Goal: Task Accomplishment & Management: Complete application form

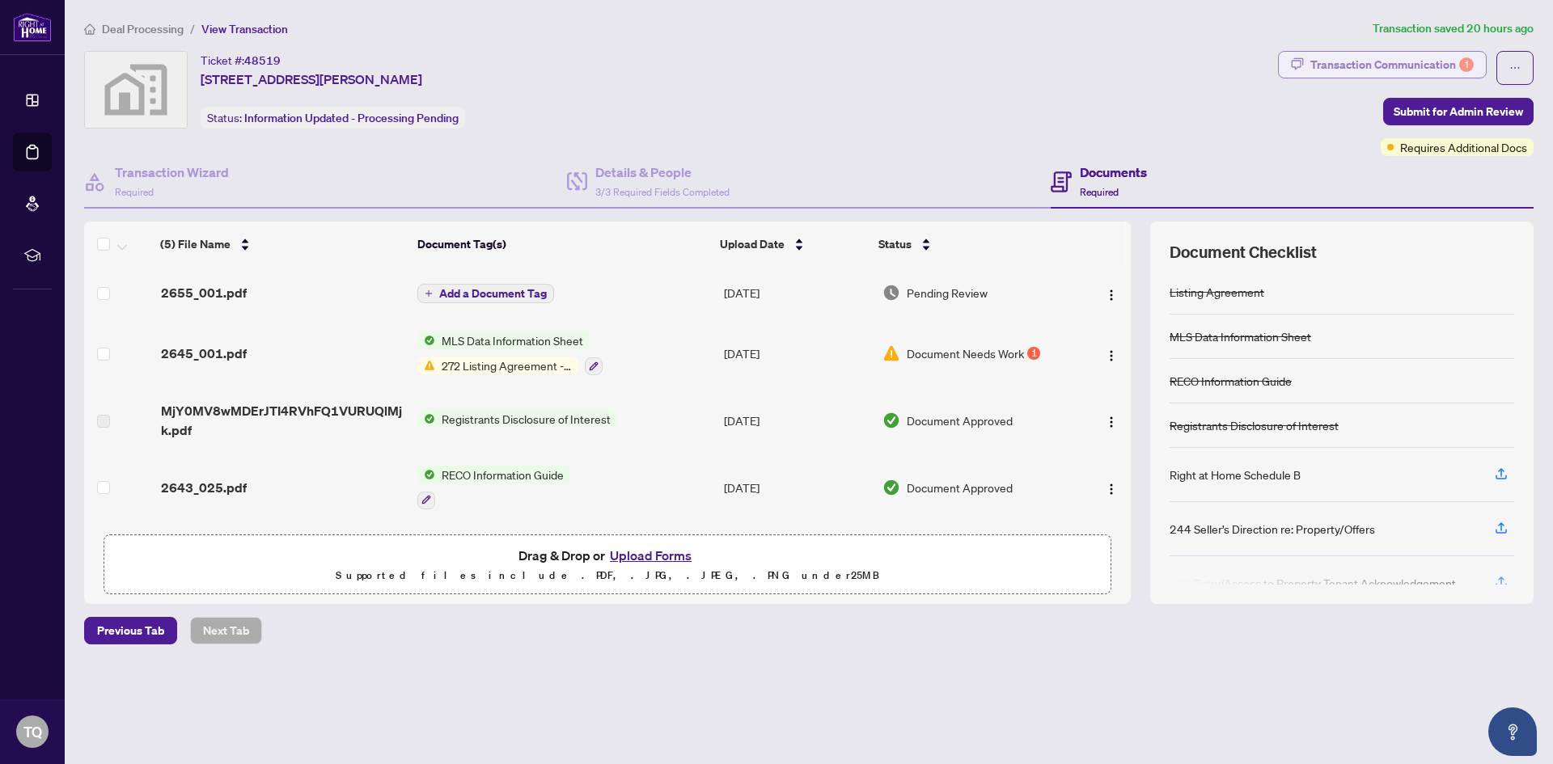
click at [1396, 66] on div "Transaction Communication 1" at bounding box center [1391, 65] width 163 height 26
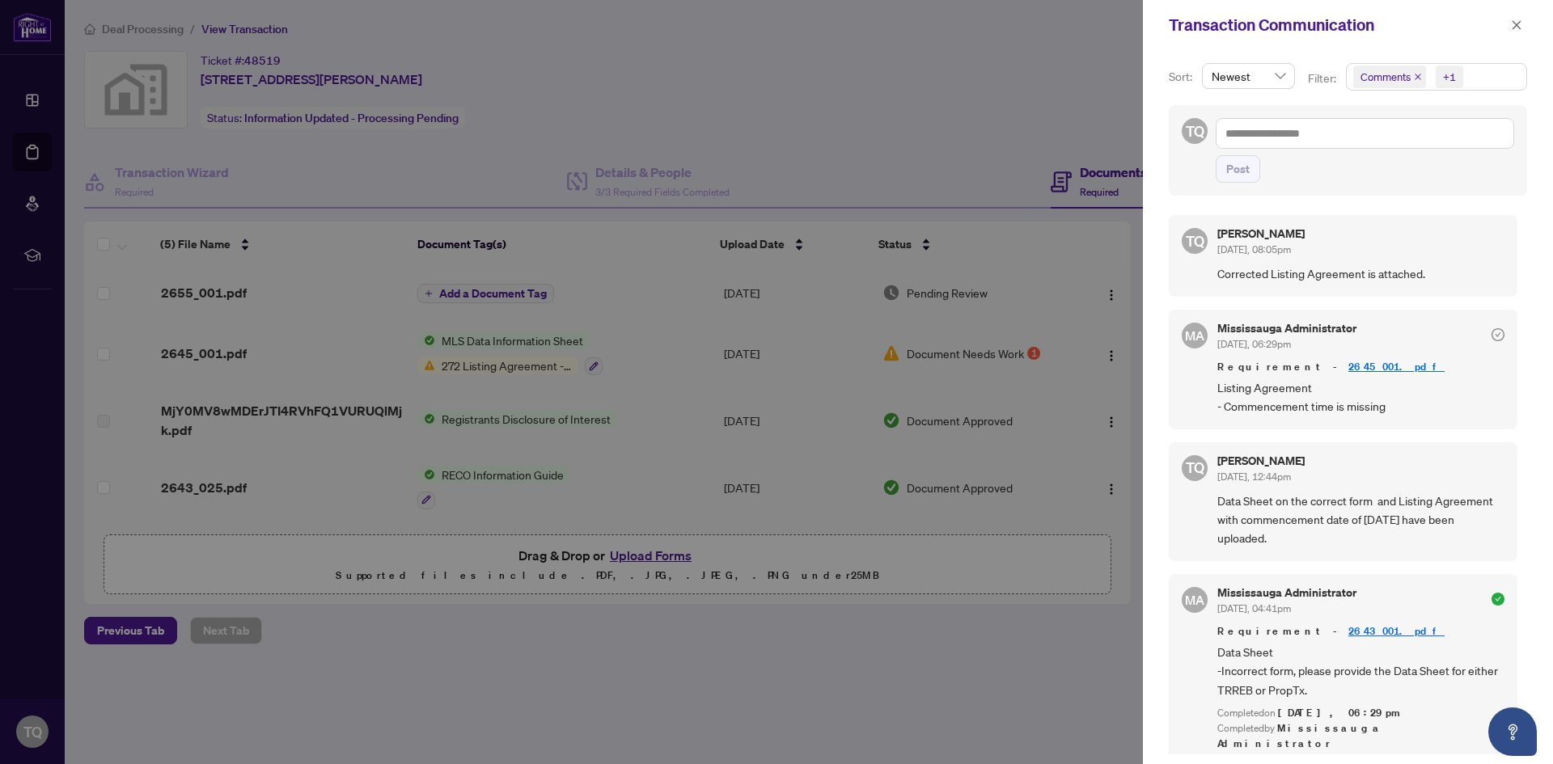
click at [1049, 710] on div at bounding box center [776, 382] width 1553 height 764
click at [1104, 22] on div at bounding box center [776, 382] width 1553 height 764
click at [1523, 25] on button "button" at bounding box center [1516, 24] width 21 height 19
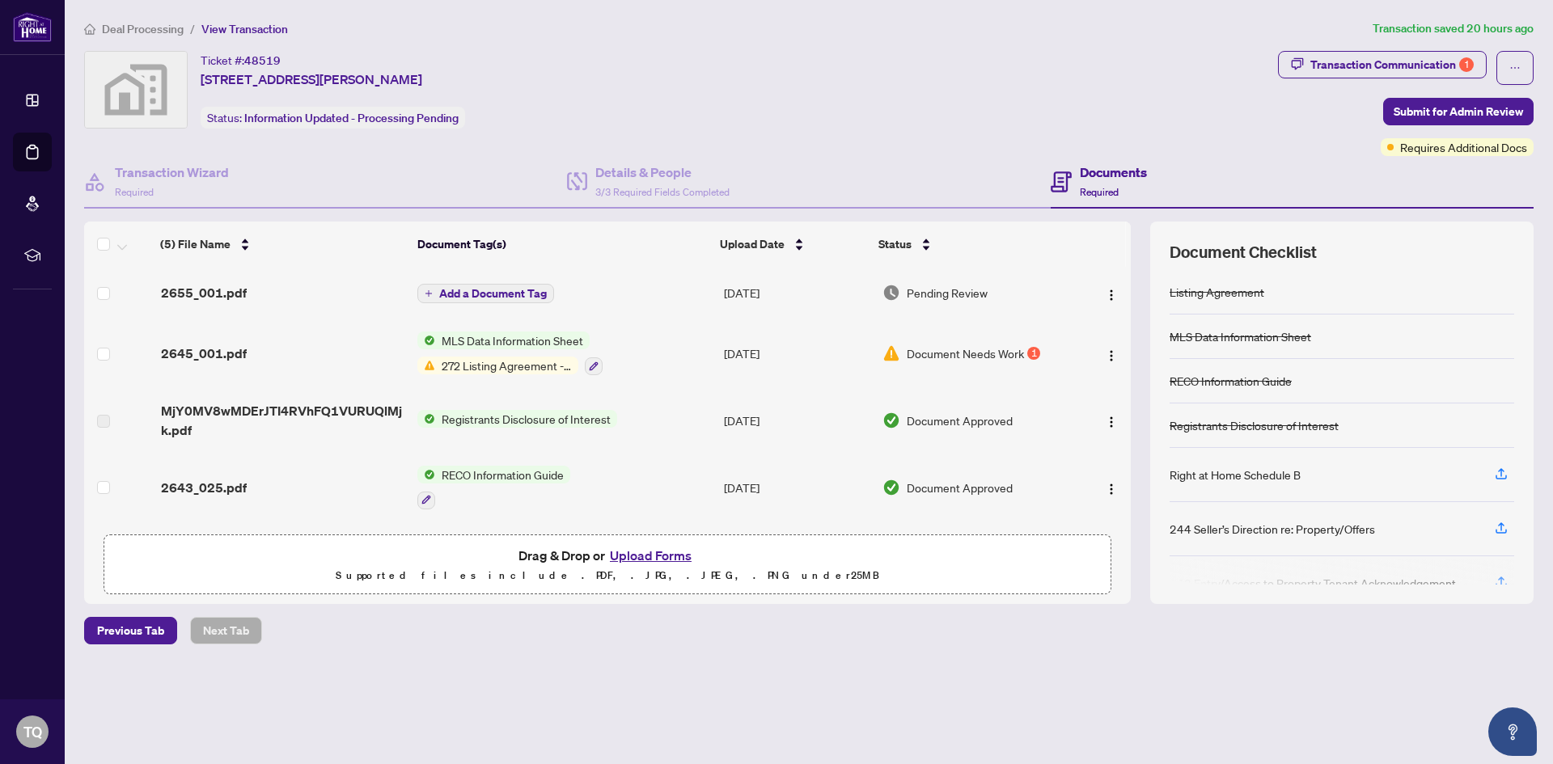
click at [675, 558] on button "Upload Forms" at bounding box center [650, 555] width 91 height 21
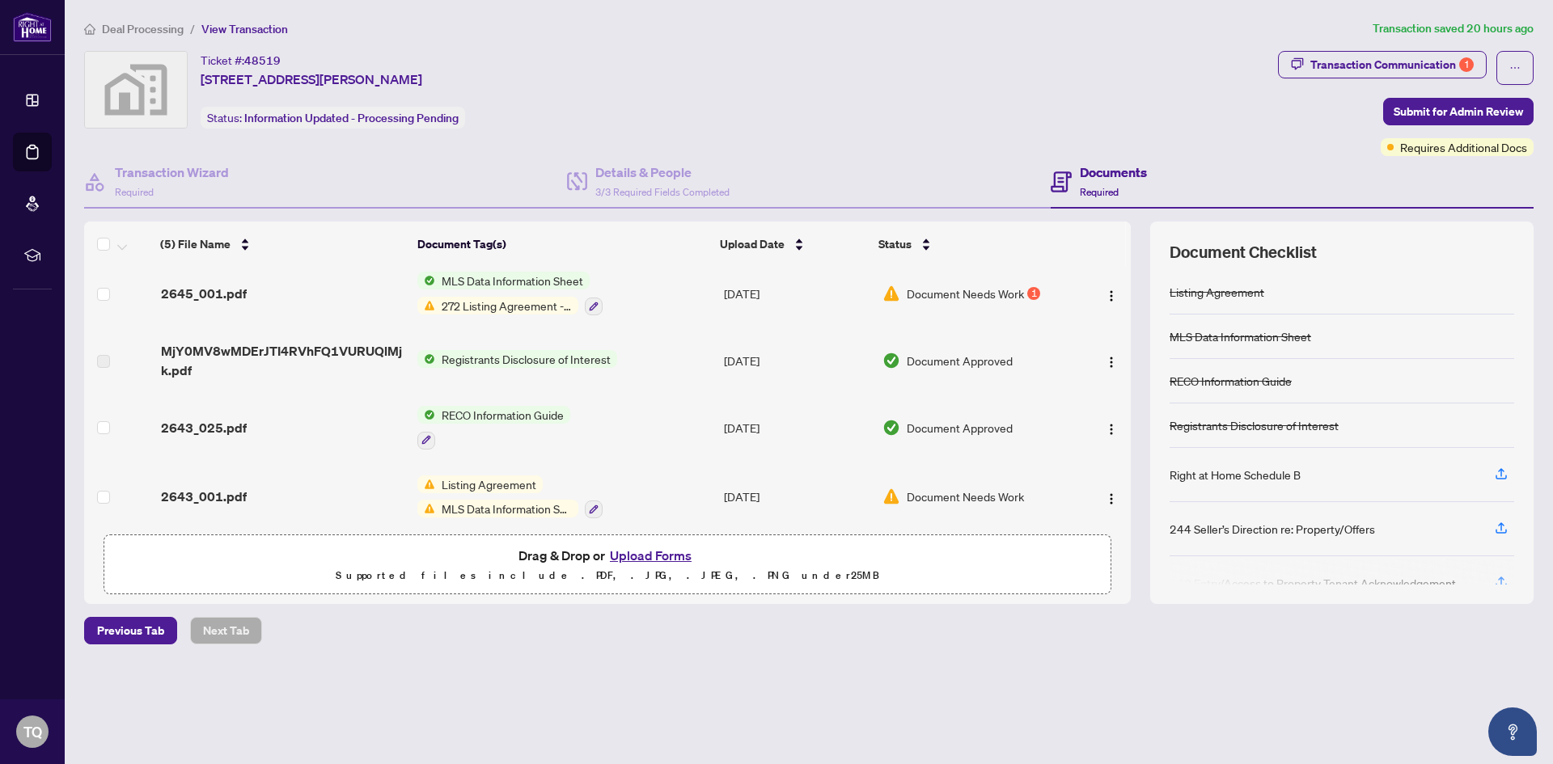
scroll to position [70, 0]
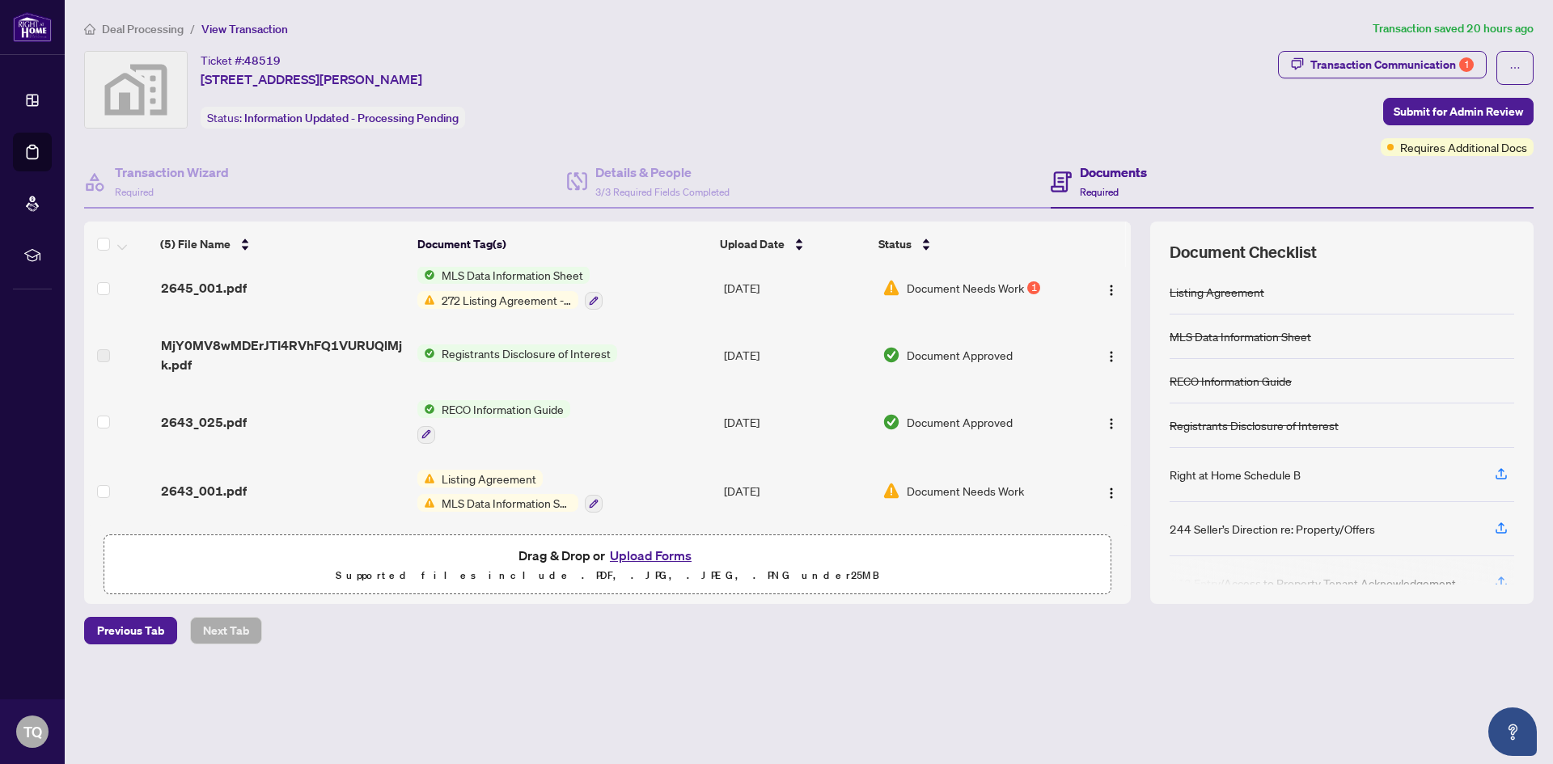
click at [654, 554] on button "Upload Forms" at bounding box center [650, 555] width 91 height 21
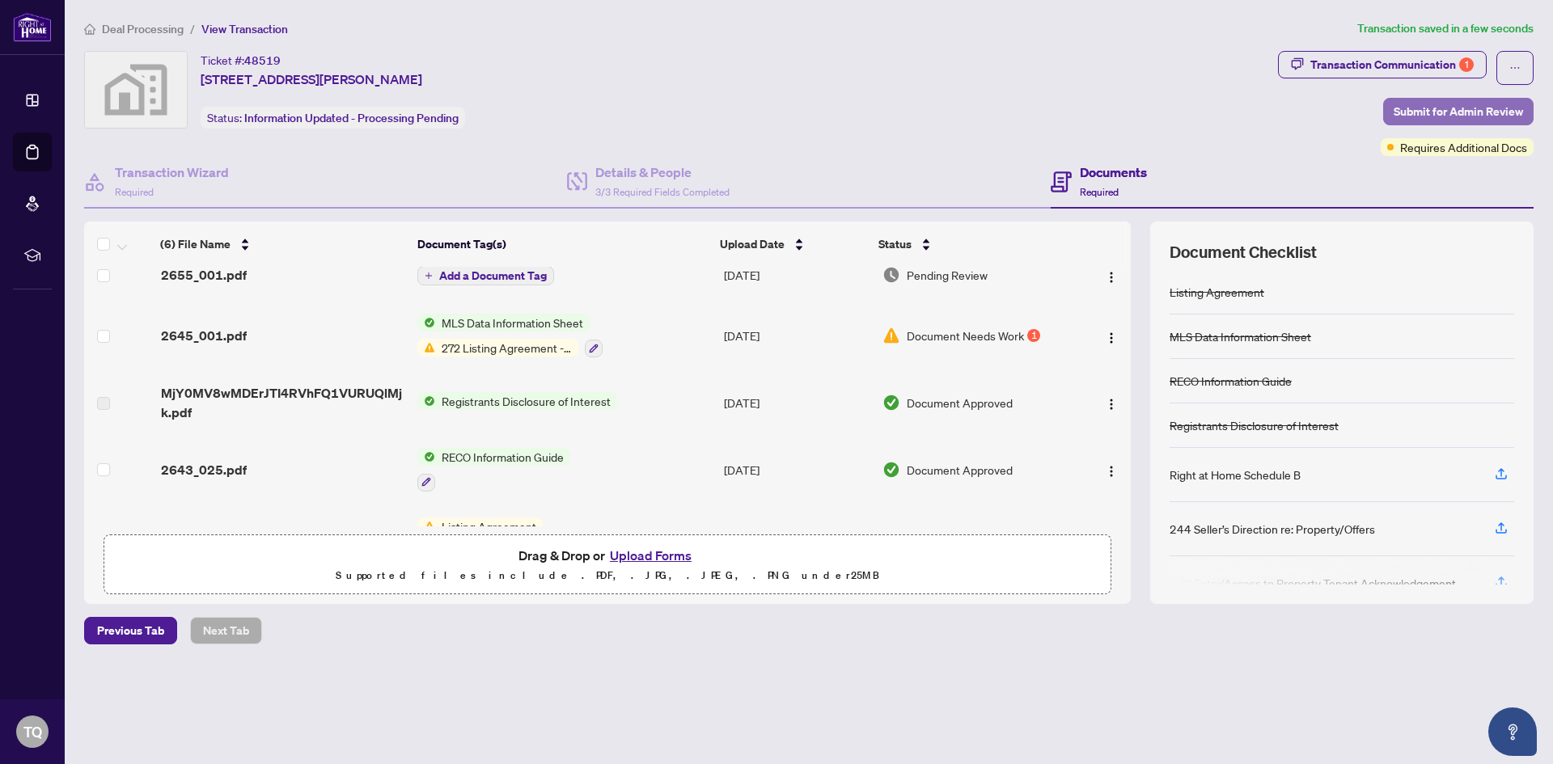
click at [1470, 107] on span "Submit for Admin Review" at bounding box center [1458, 112] width 129 height 26
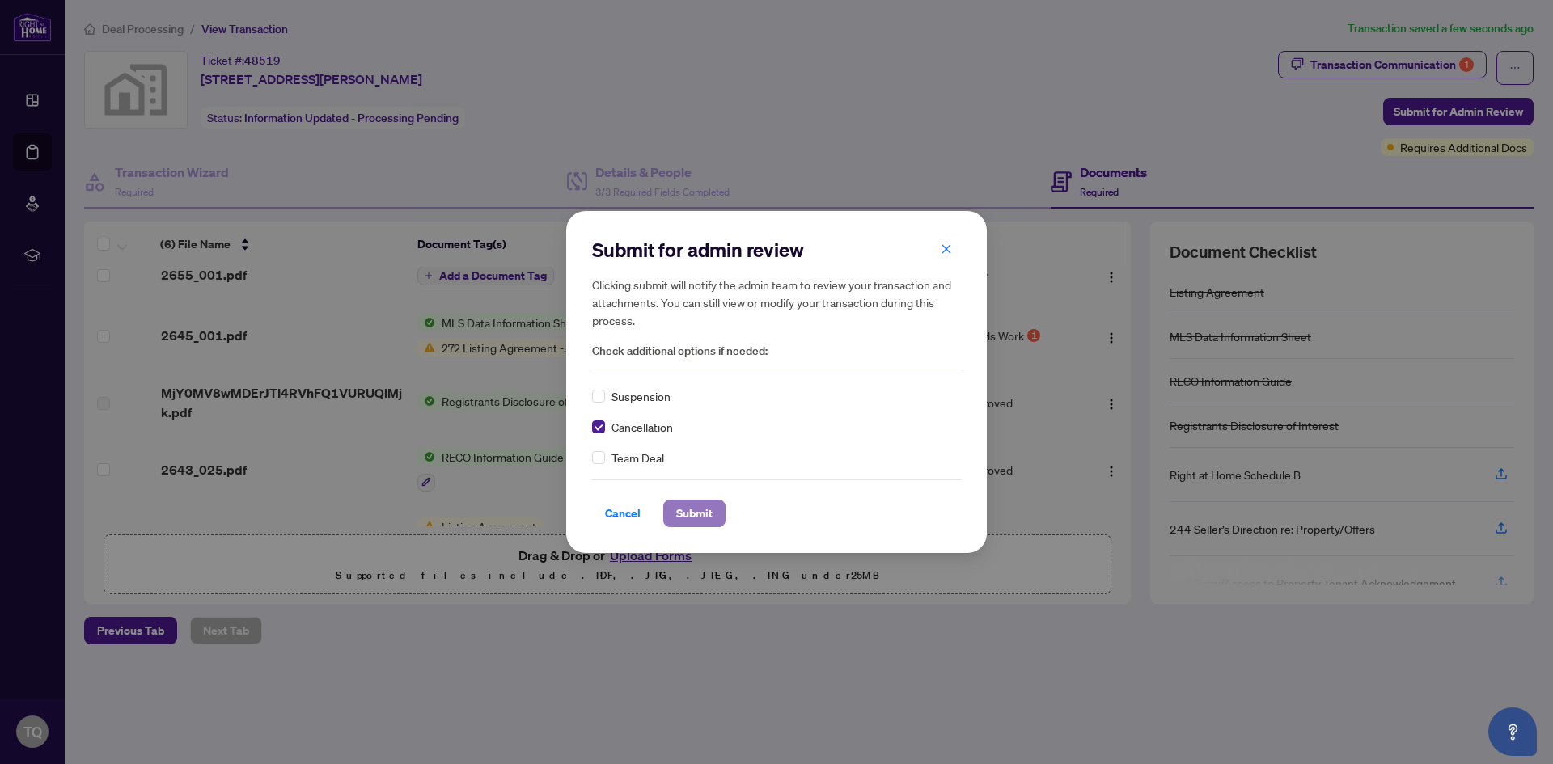
click at [702, 514] on span "Submit" at bounding box center [694, 514] width 36 height 26
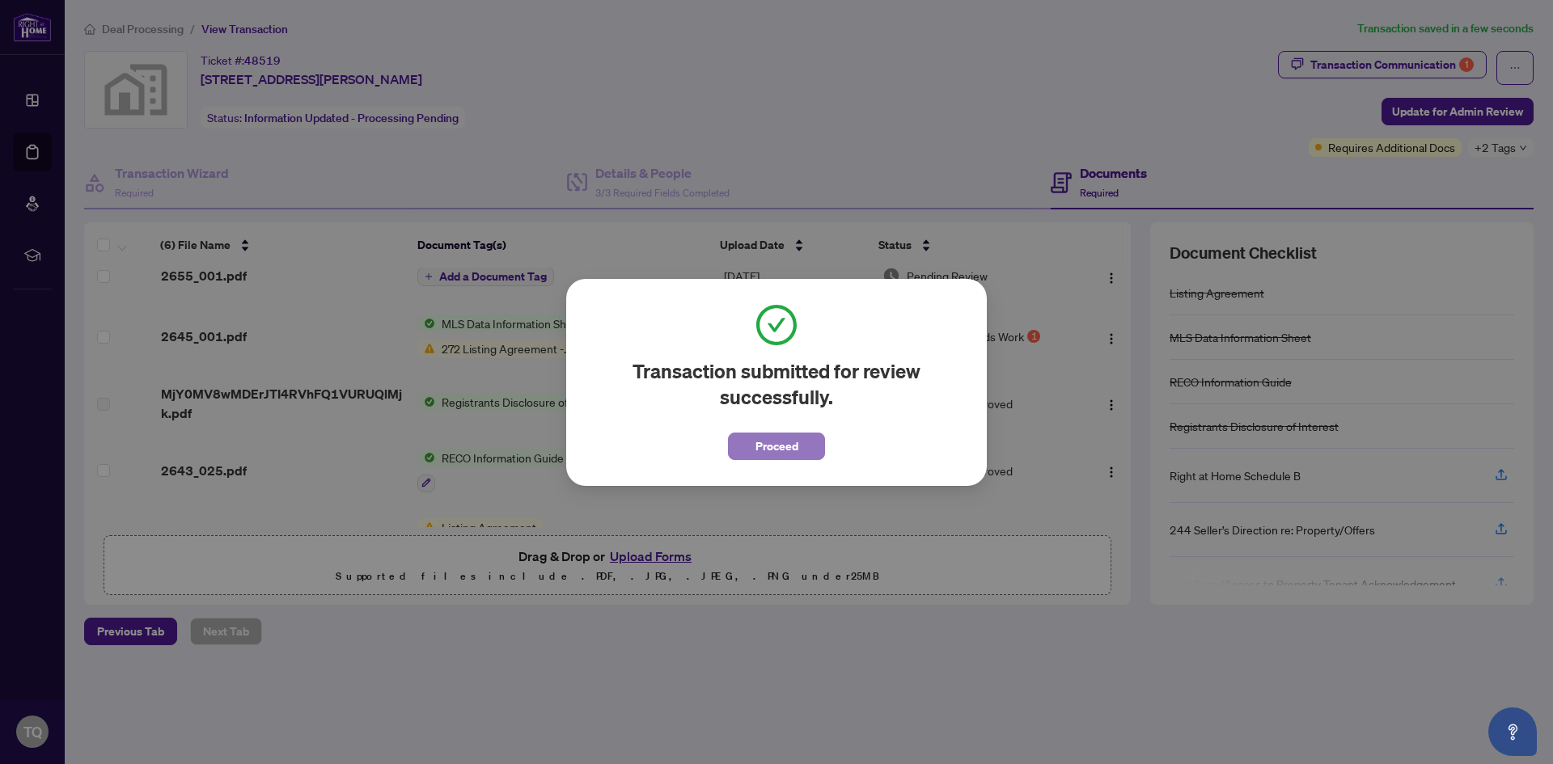
click at [786, 448] on span "Proceed" at bounding box center [776, 447] width 43 height 26
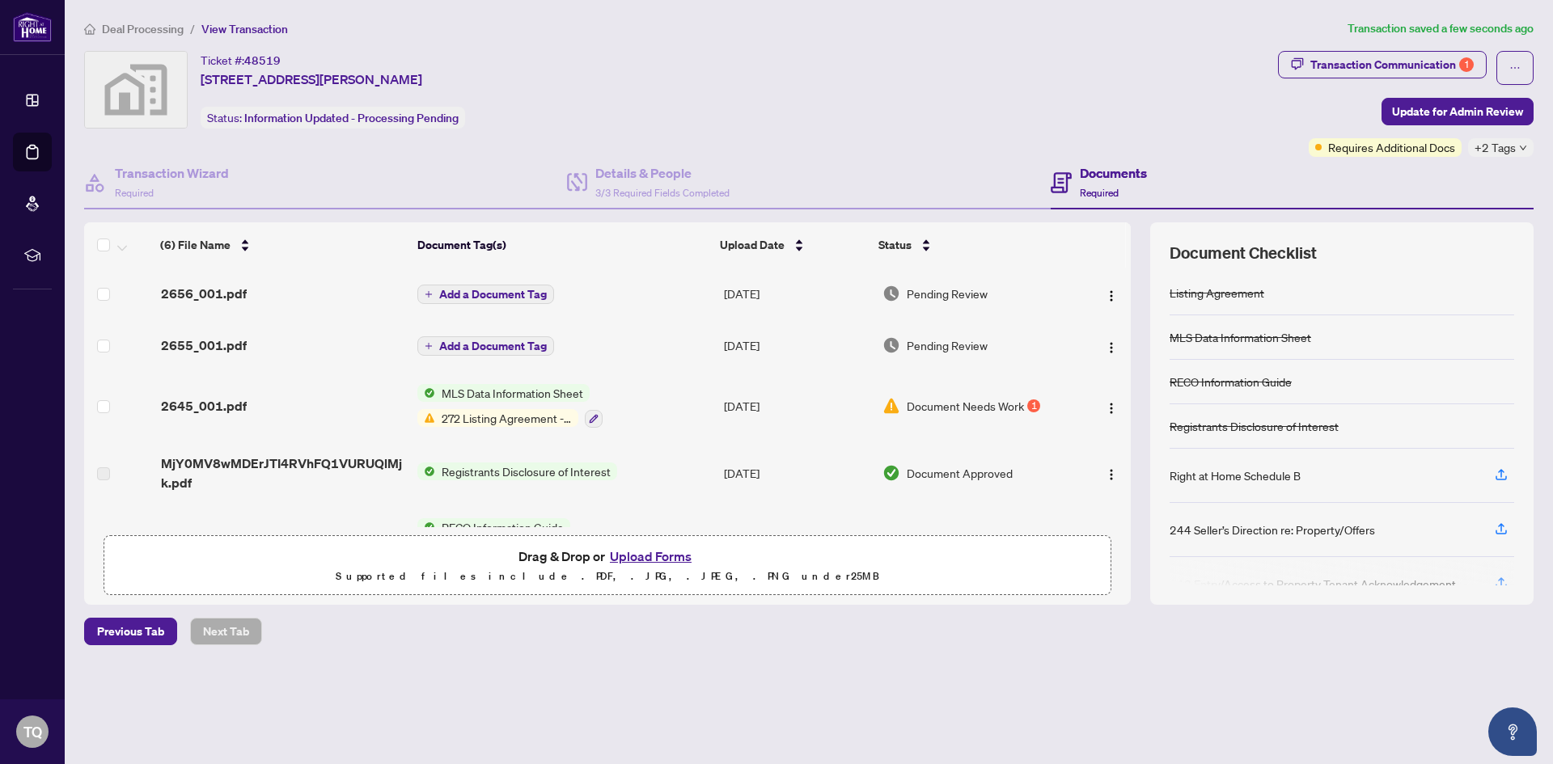
click at [518, 297] on span "Add a Document Tag" at bounding box center [493, 294] width 108 height 11
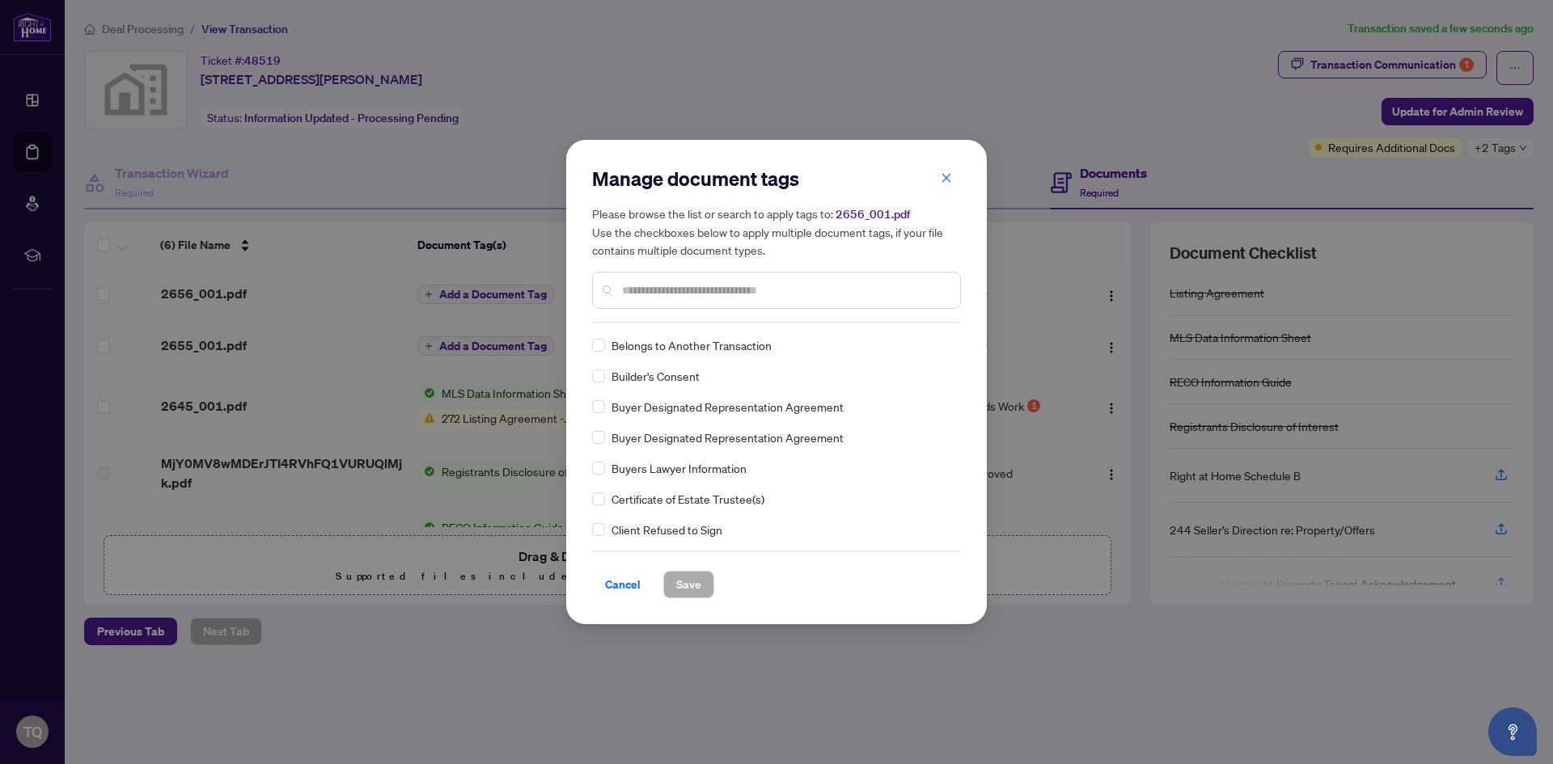
scroll to position [638, 0]
click at [961, 337] on div "Manage document tags Please browse the list or search to apply tags to: 2656_00…" at bounding box center [776, 382] width 421 height 484
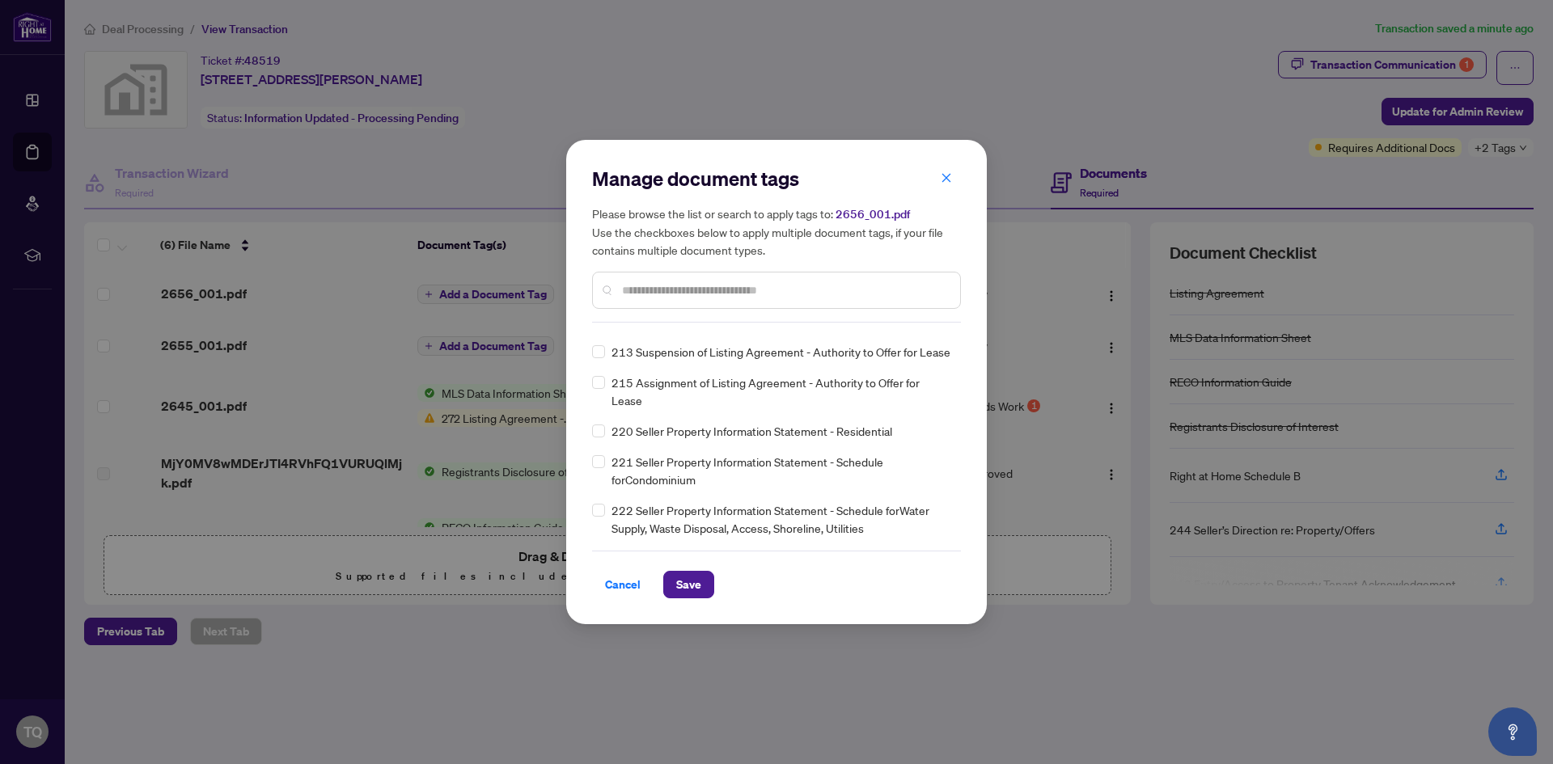
scroll to position [0, 0]
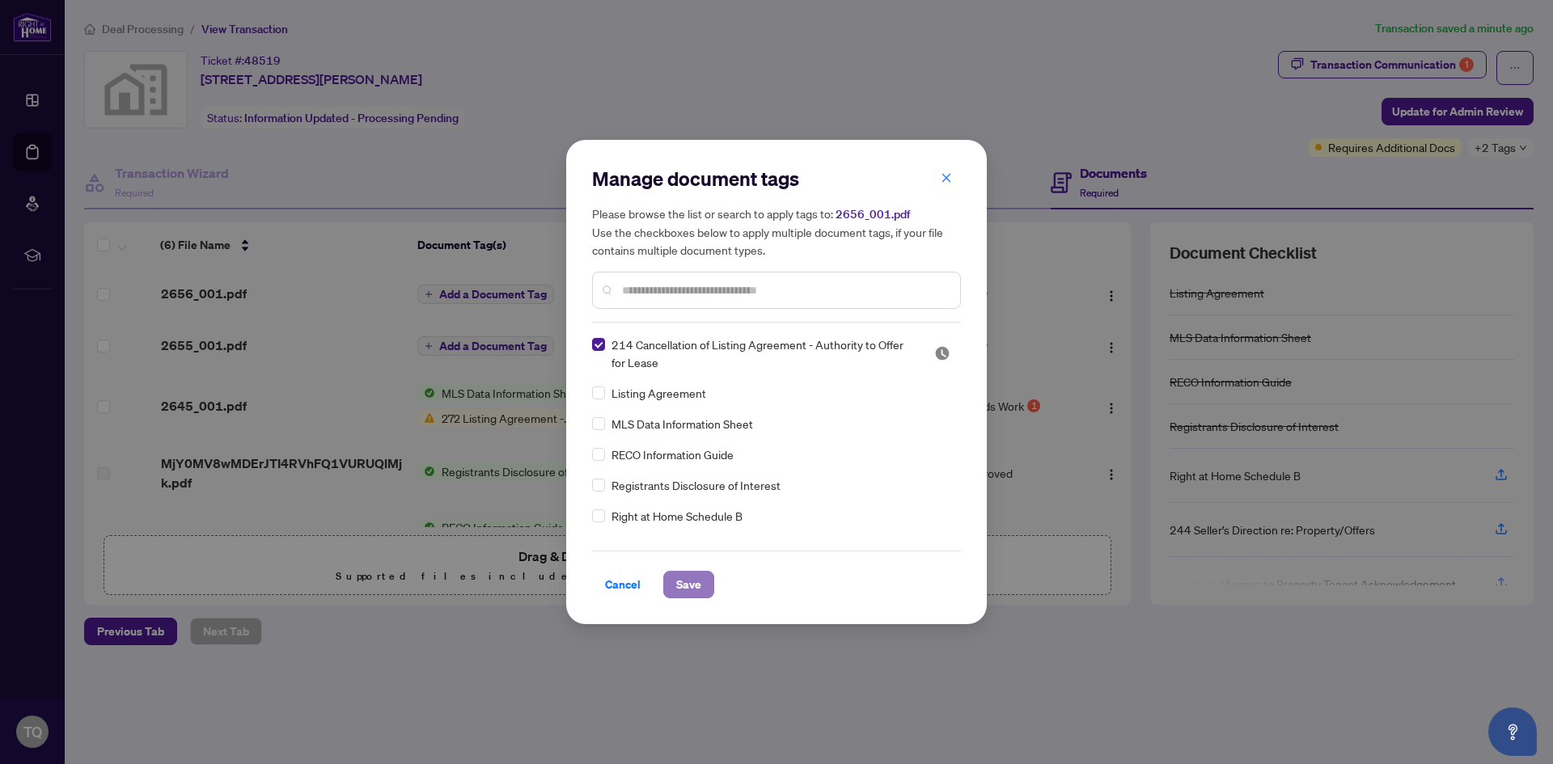
click at [688, 583] on span "Save" at bounding box center [688, 585] width 25 height 26
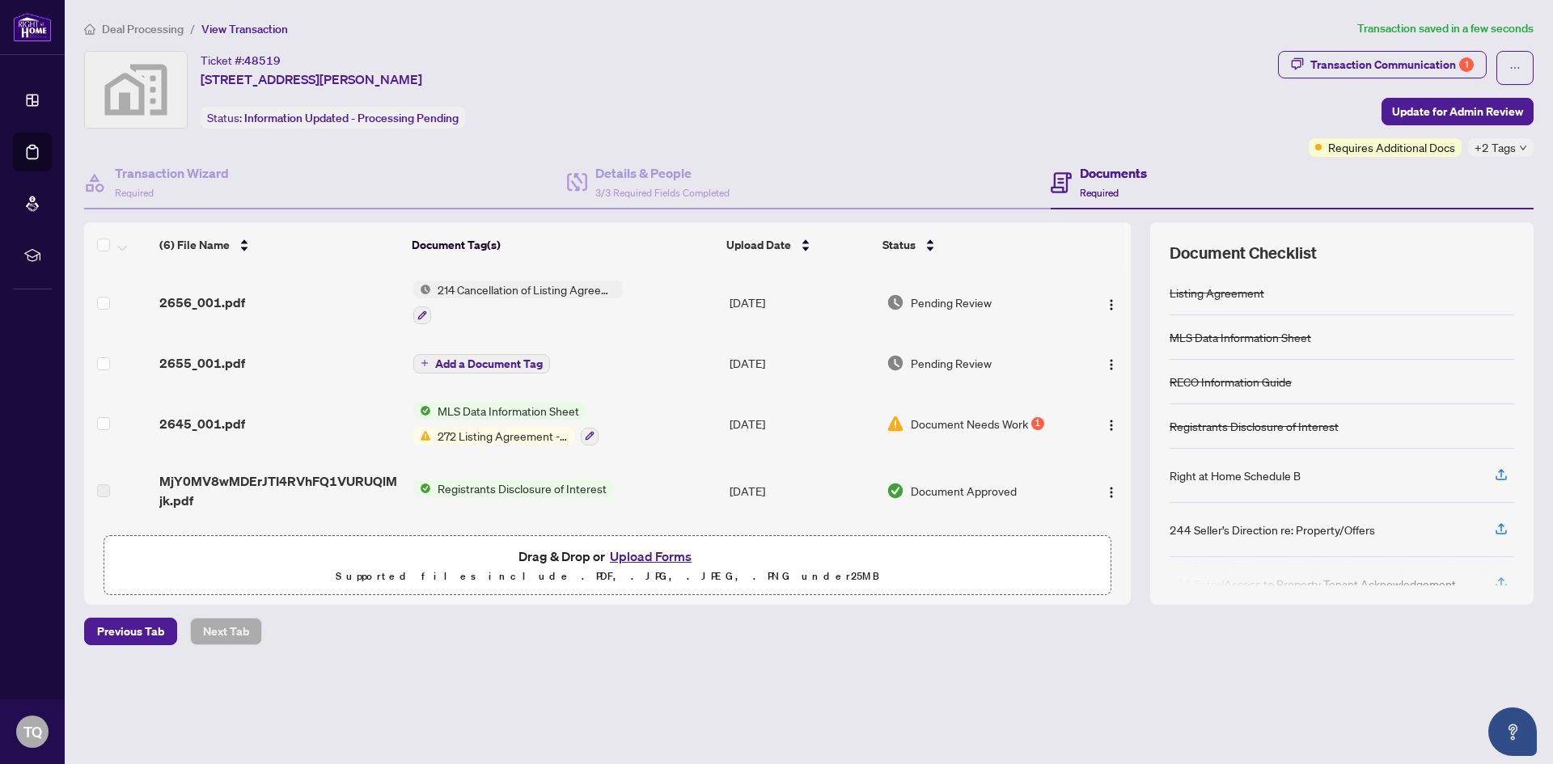
click at [1309, 703] on main "Deal Processing / View Transaction Transaction saved in a few seconds Ticket #:…" at bounding box center [809, 382] width 1488 height 764
click at [435, 362] on span "Add a Document Tag" at bounding box center [489, 363] width 108 height 11
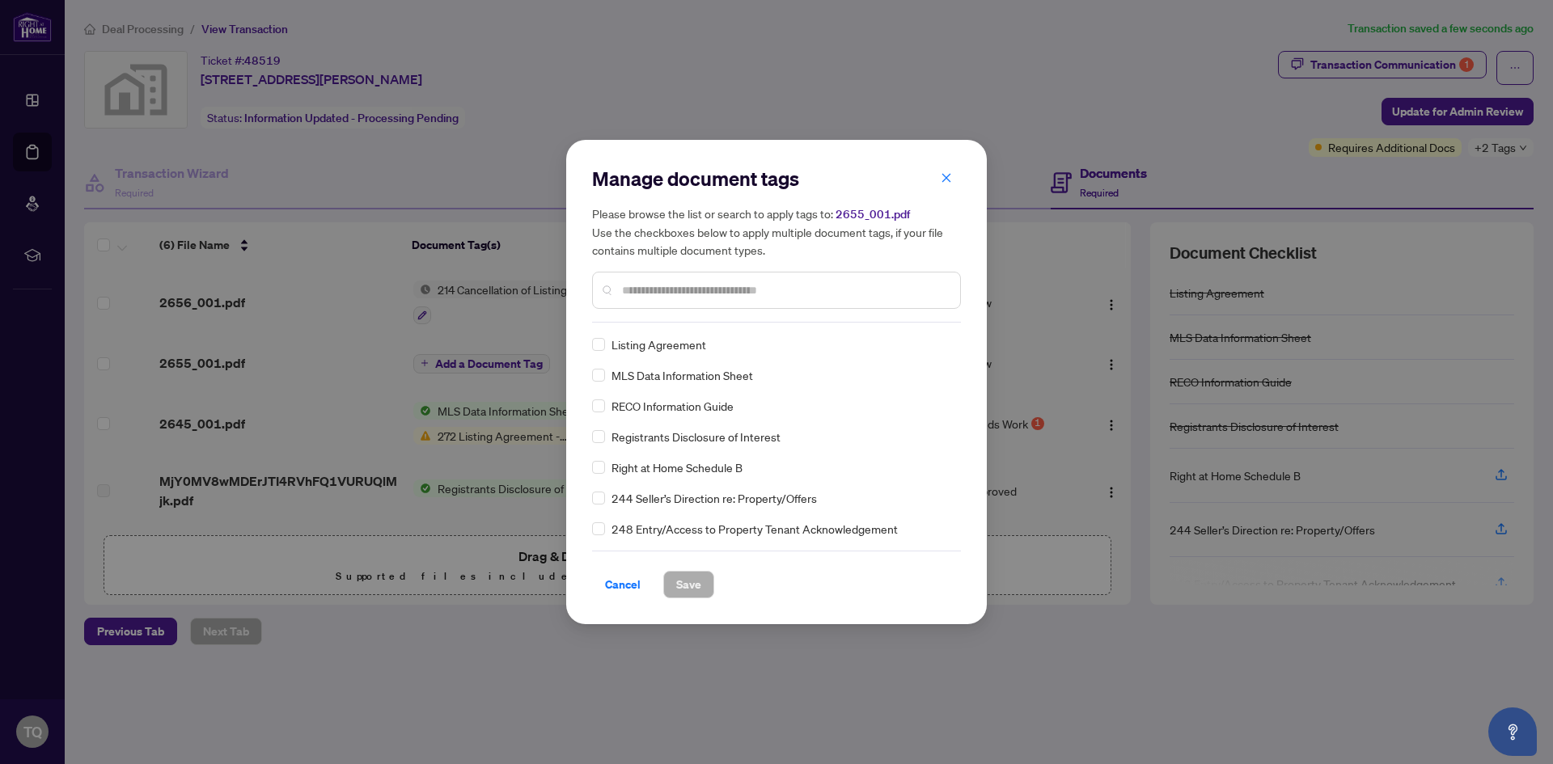
click at [955, 434] on div "Listing Agreement MLS Data Information Sheet RECO Information Guide Registrants…" at bounding box center [776, 437] width 369 height 202
drag, startPoint x: 955, startPoint y: 342, endPoint x: 957, endPoint y: 360, distance: 17.9
click at [957, 360] on div "Listing Agreement MLS Data Information Sheet RECO Information Guide Registrants…" at bounding box center [776, 437] width 369 height 202
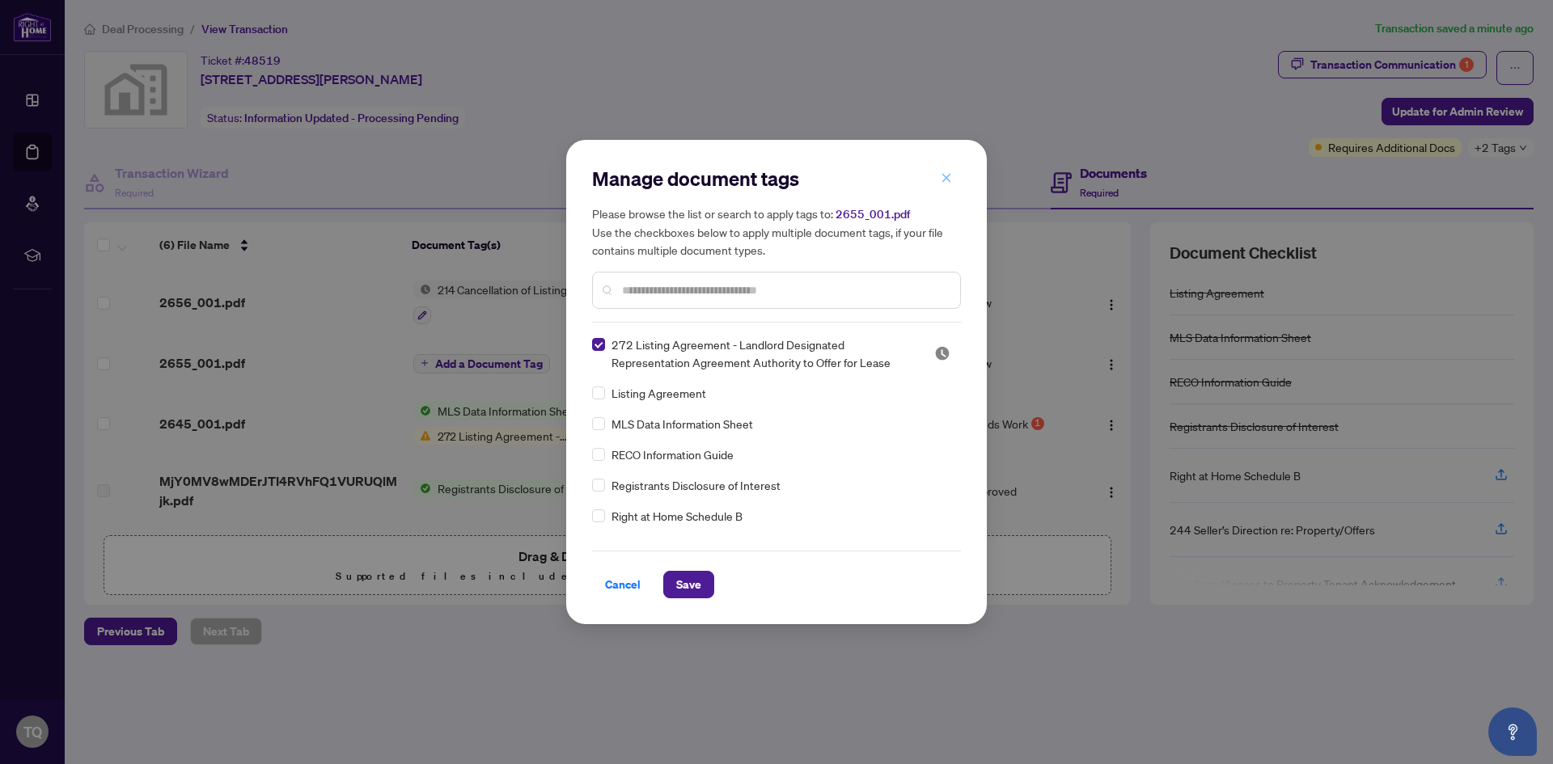
click at [944, 170] on span "button" at bounding box center [946, 178] width 11 height 26
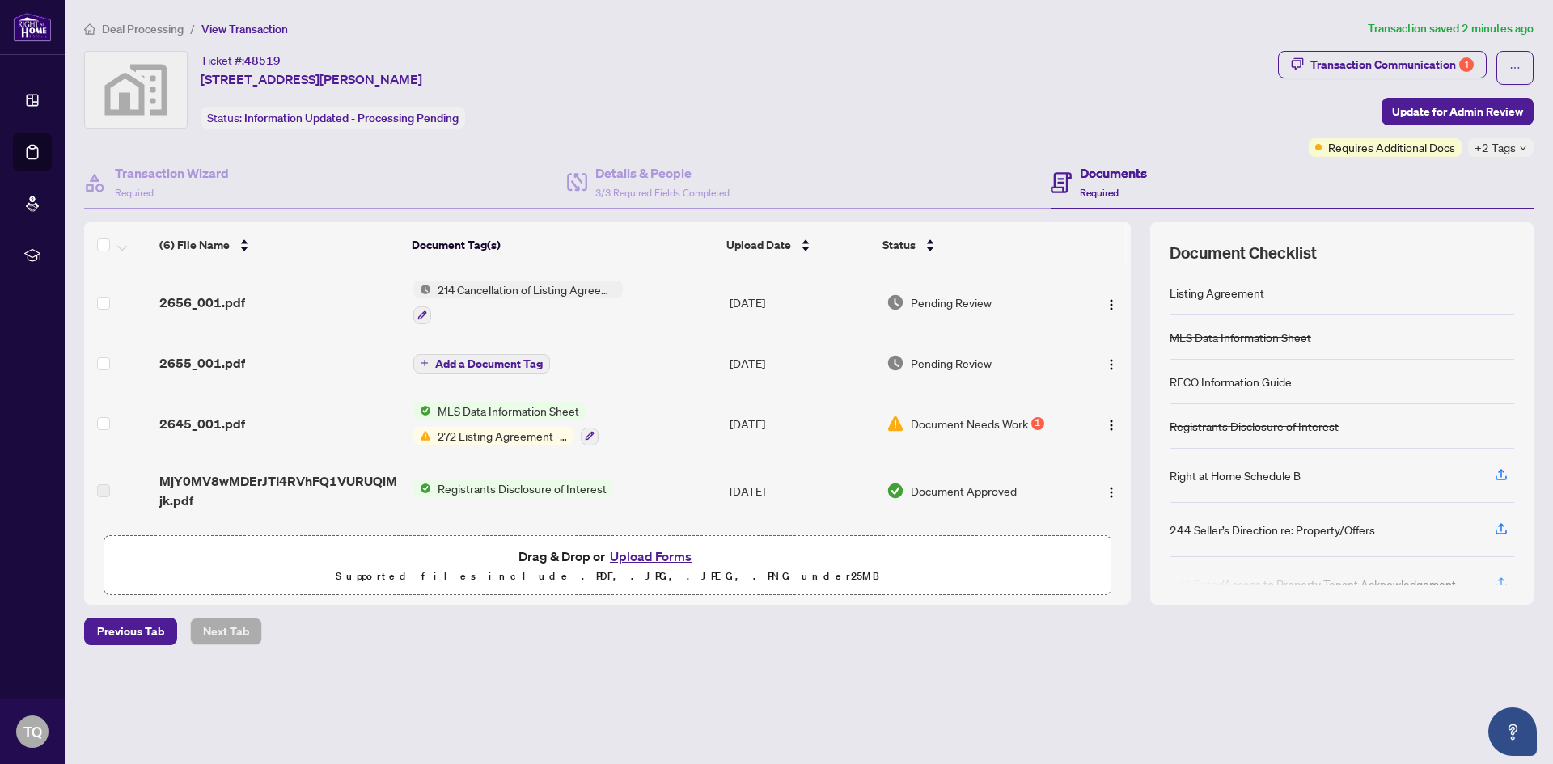
click at [522, 364] on span "Add a Document Tag" at bounding box center [489, 363] width 108 height 11
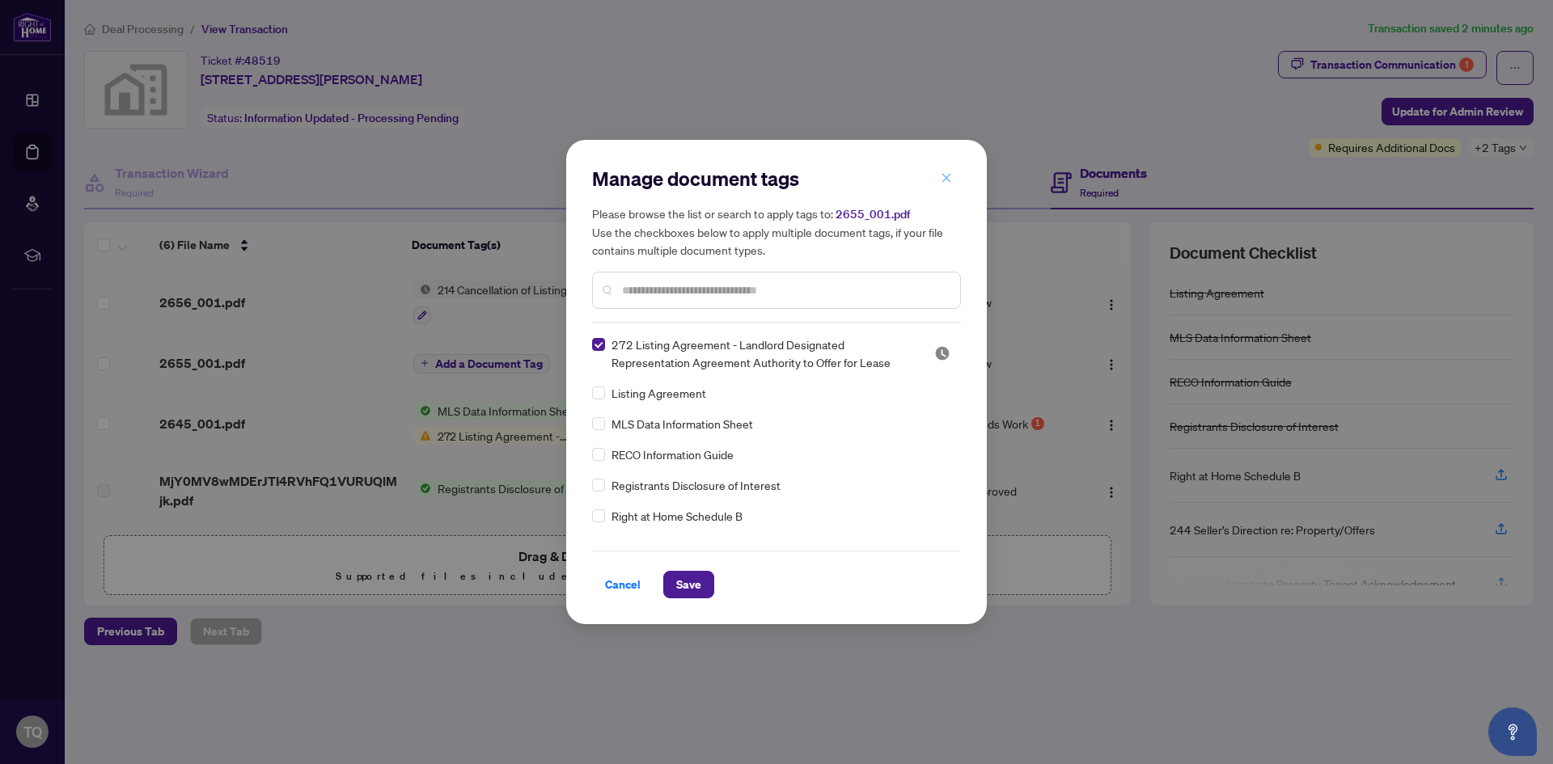
click at [947, 178] on icon "close" at bounding box center [946, 177] width 9 height 9
